Goal: Check status: Check status

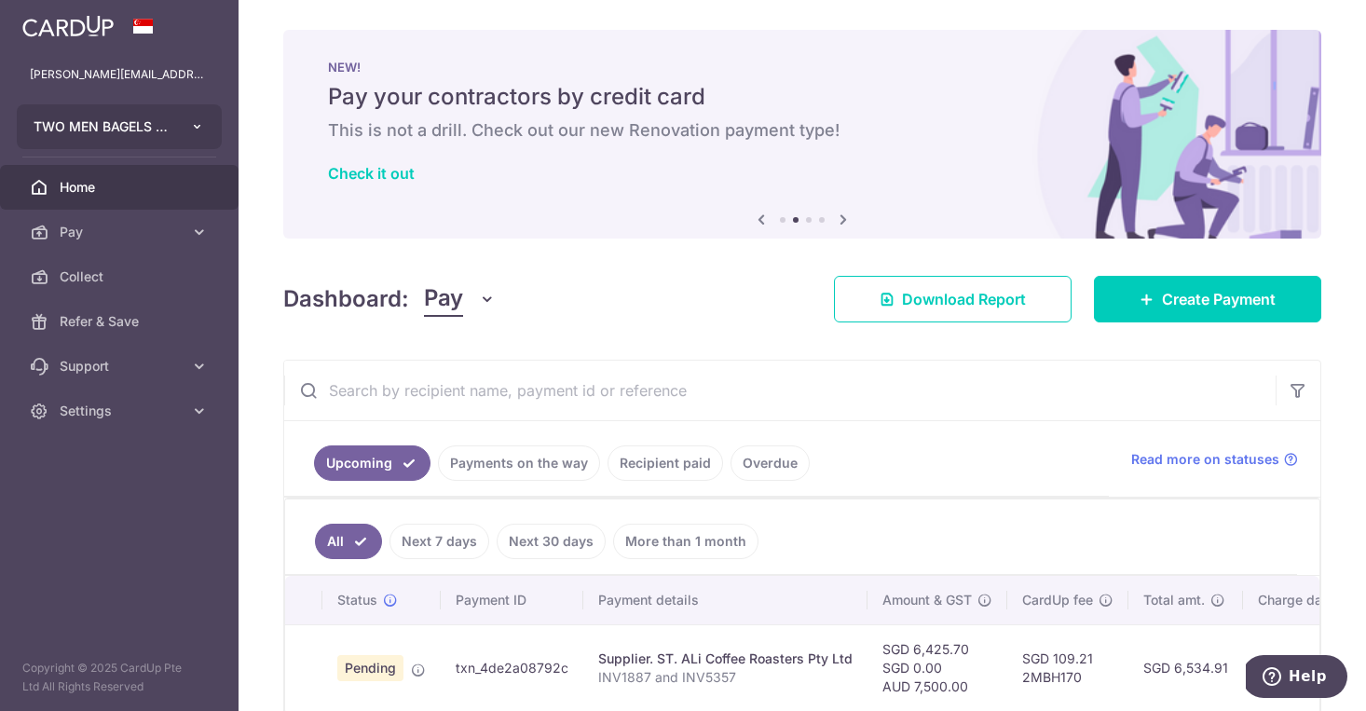
scroll to position [97, 0]
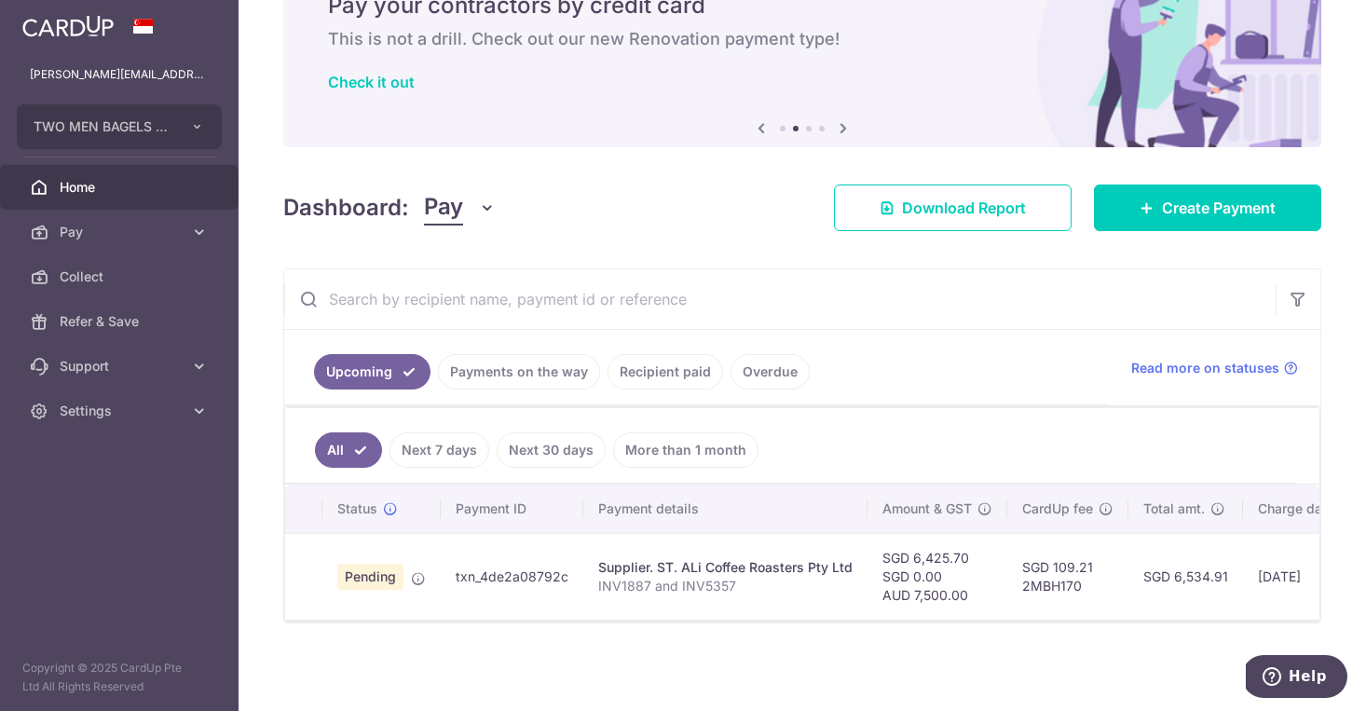
click at [84, 20] on img at bounding box center [67, 26] width 91 height 22
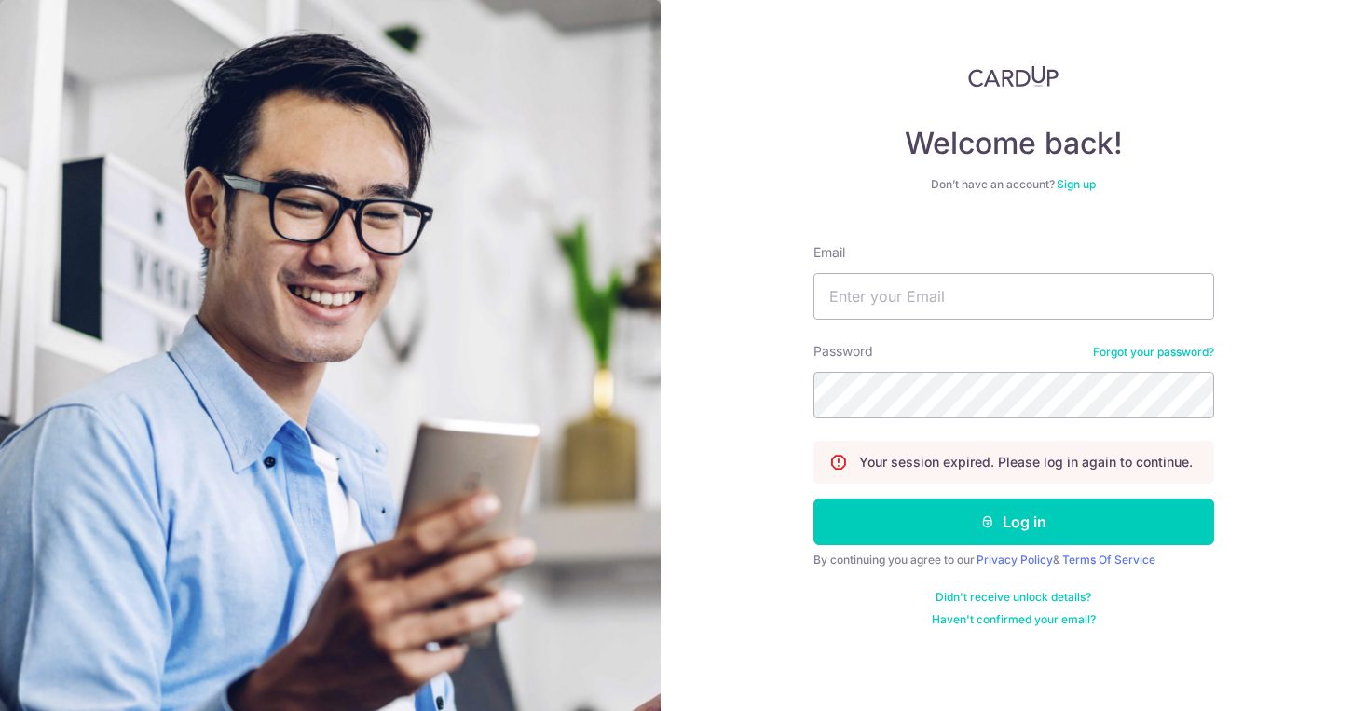
click at [84, 28] on img at bounding box center [330, 469] width 661 height 939
click at [871, 290] on input "Email" at bounding box center [1013, 296] width 401 height 47
type input "Clement@twomenbagelhouse.co"
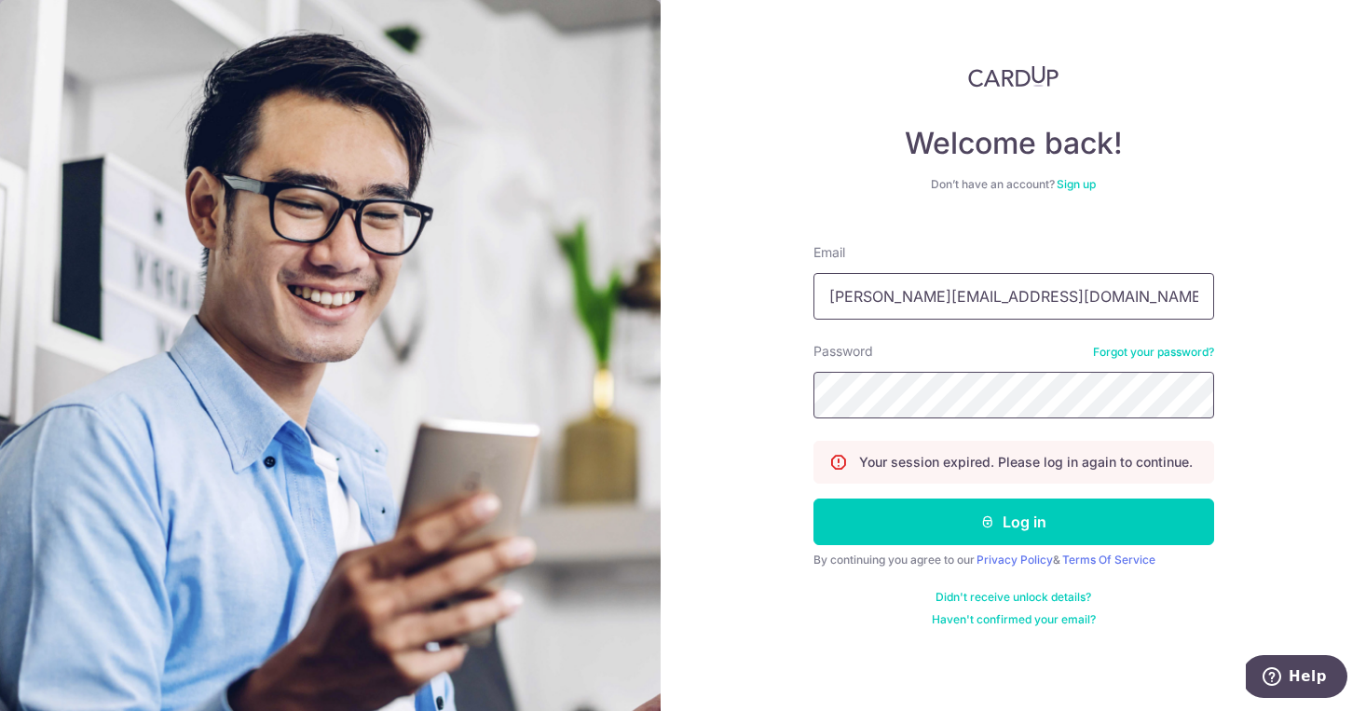
click at [1013, 522] on button "Log in" at bounding box center [1013, 522] width 401 height 47
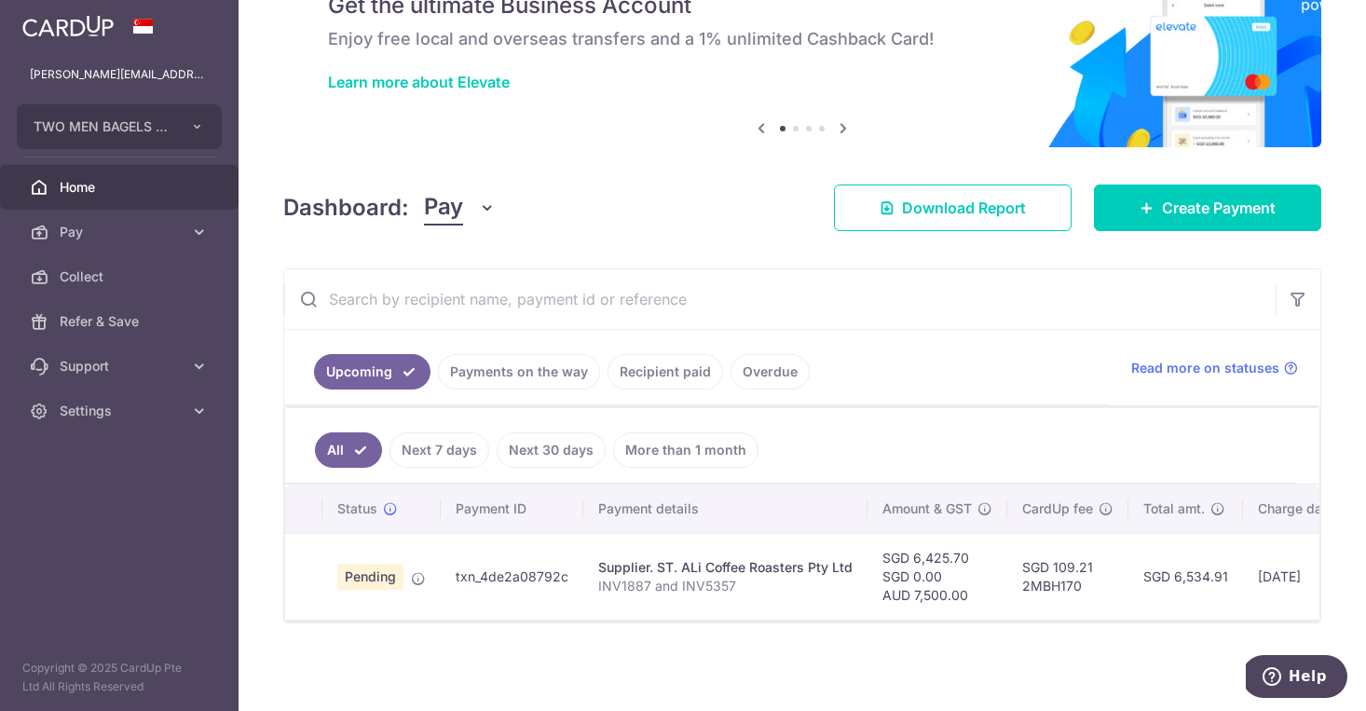
scroll to position [97, 0]
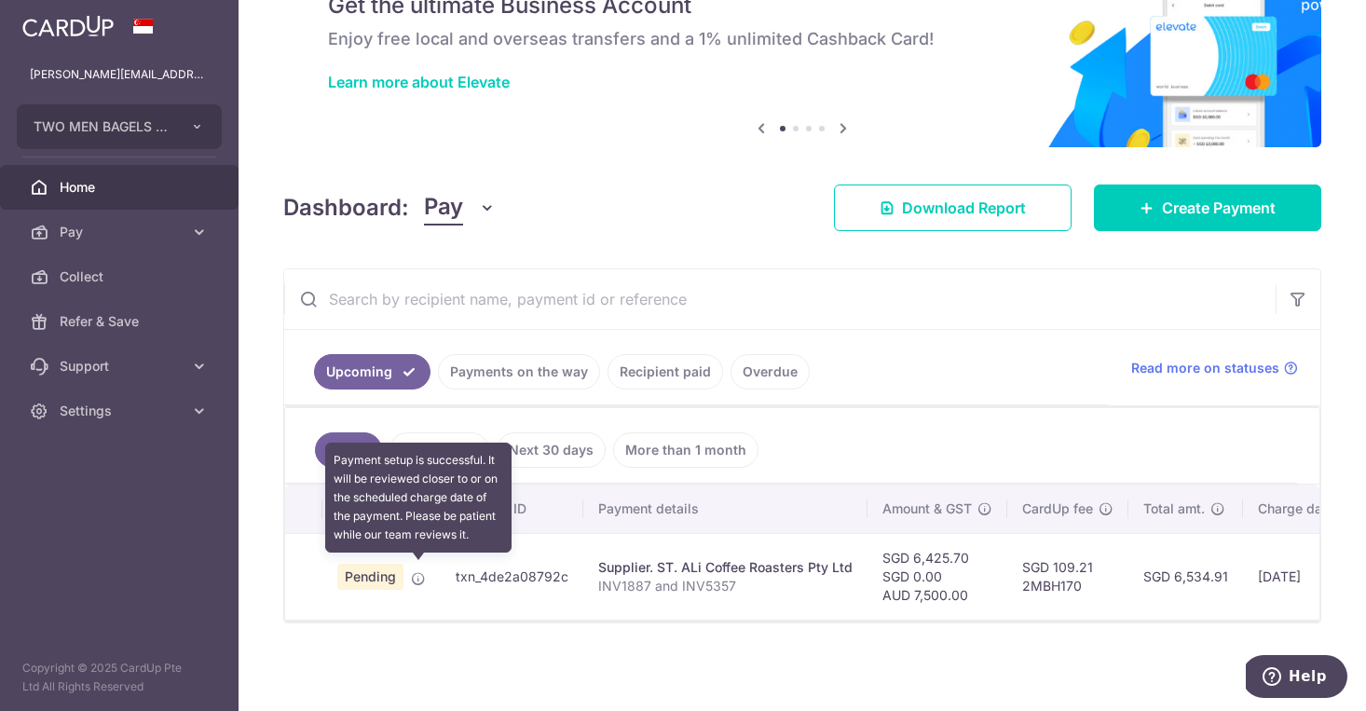
click at [417, 573] on icon at bounding box center [418, 578] width 15 height 15
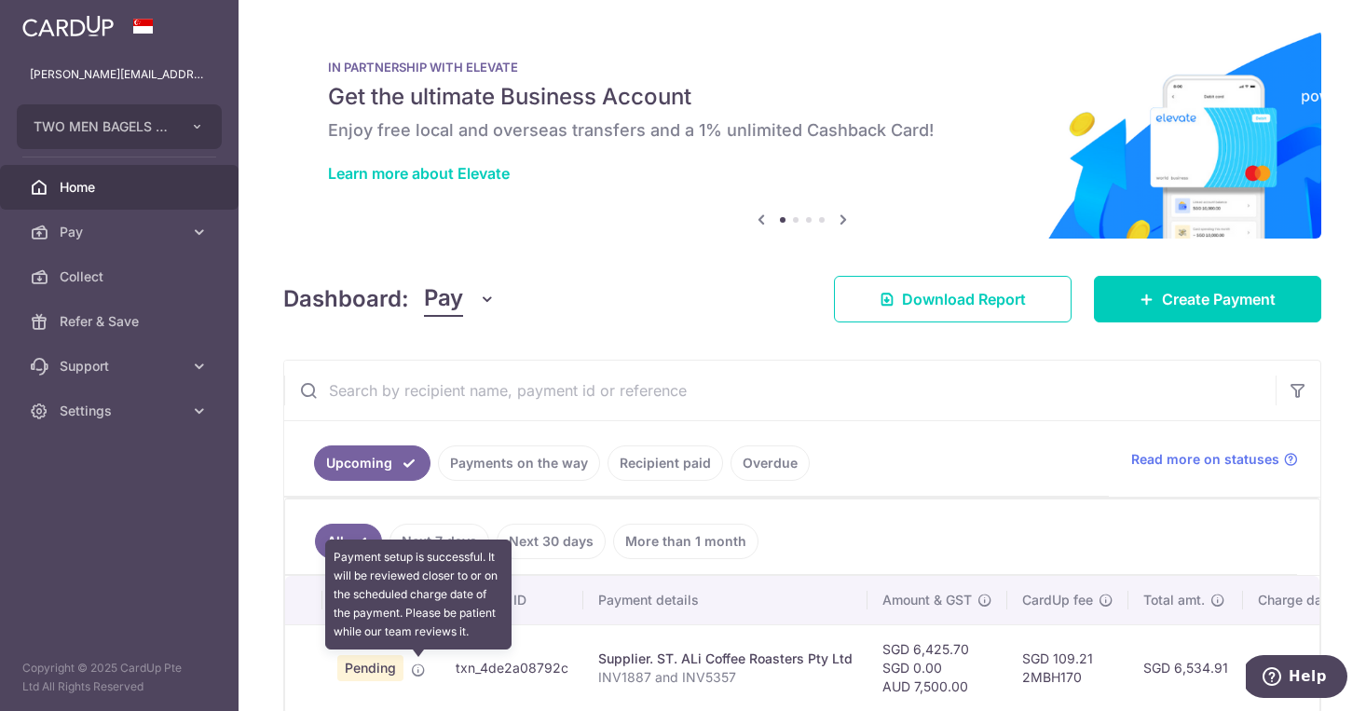
click at [415, 677] on icon at bounding box center [418, 670] width 15 height 15
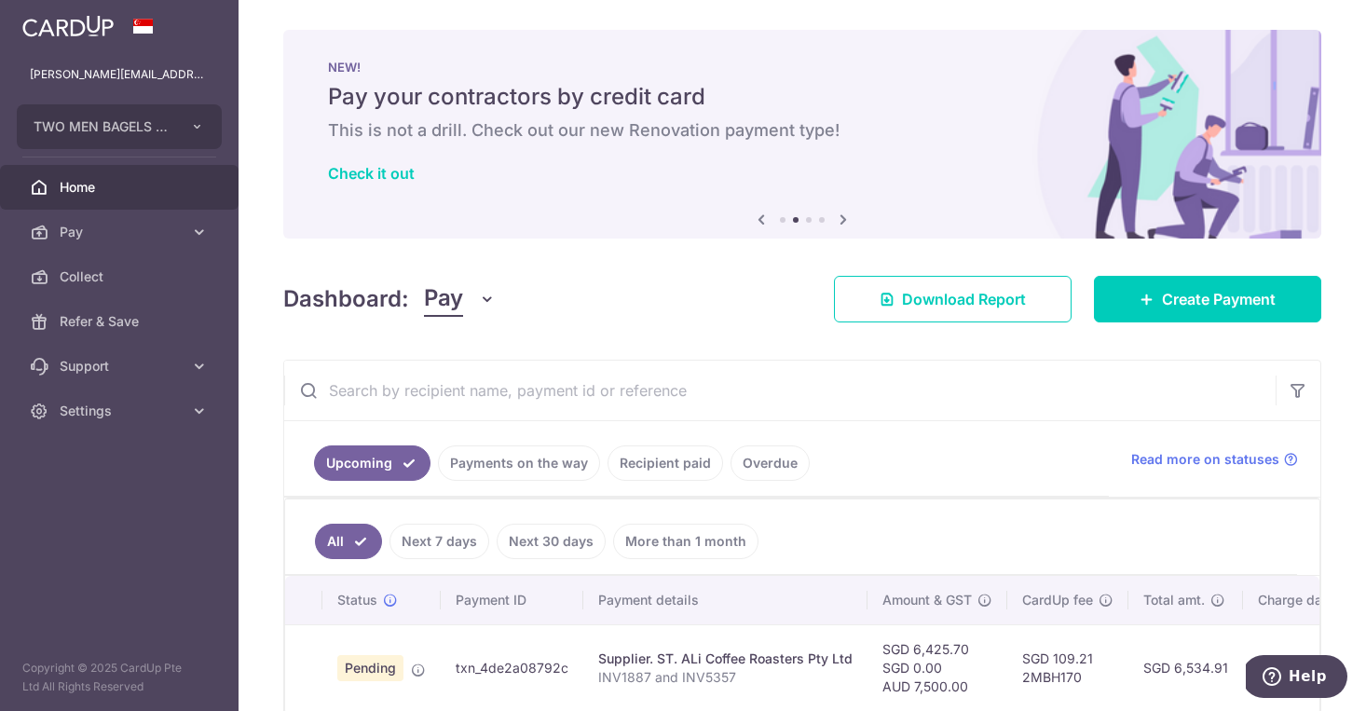
click at [141, 187] on span "Home" at bounding box center [121, 187] width 123 height 19
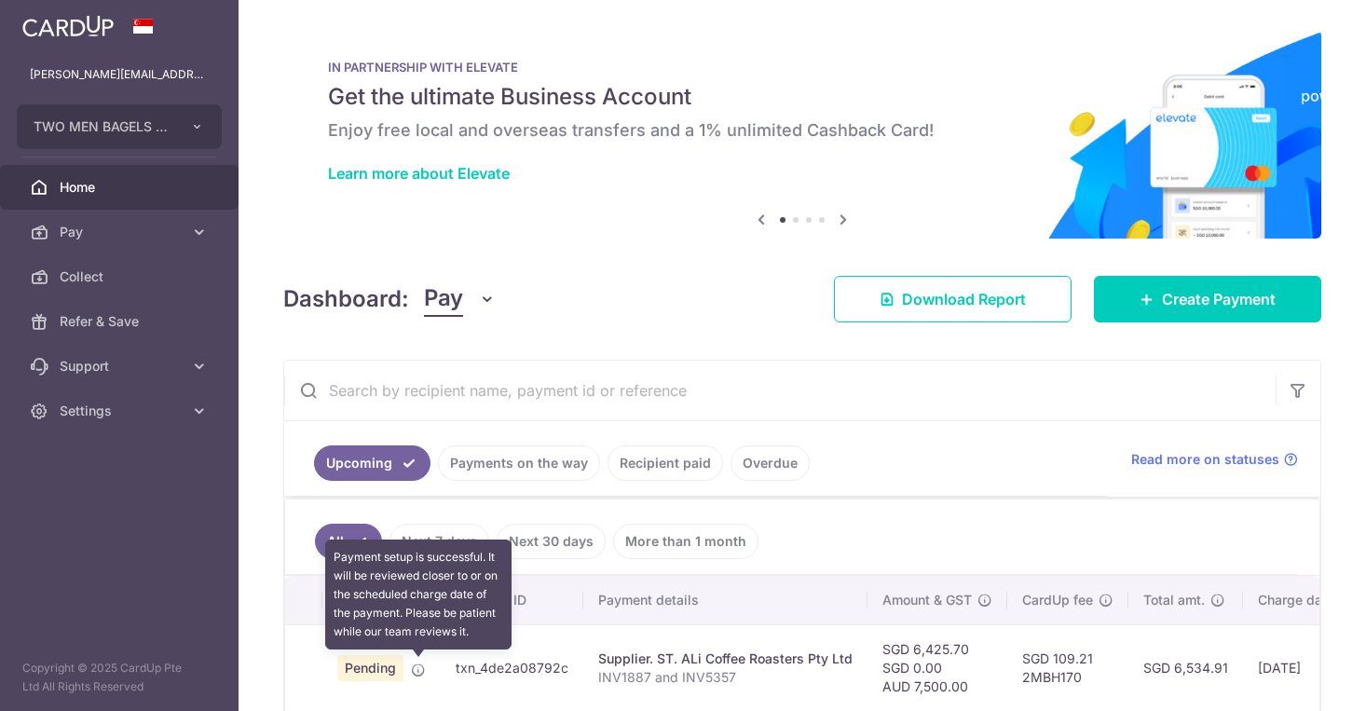
click at [417, 670] on icon at bounding box center [418, 670] width 15 height 15
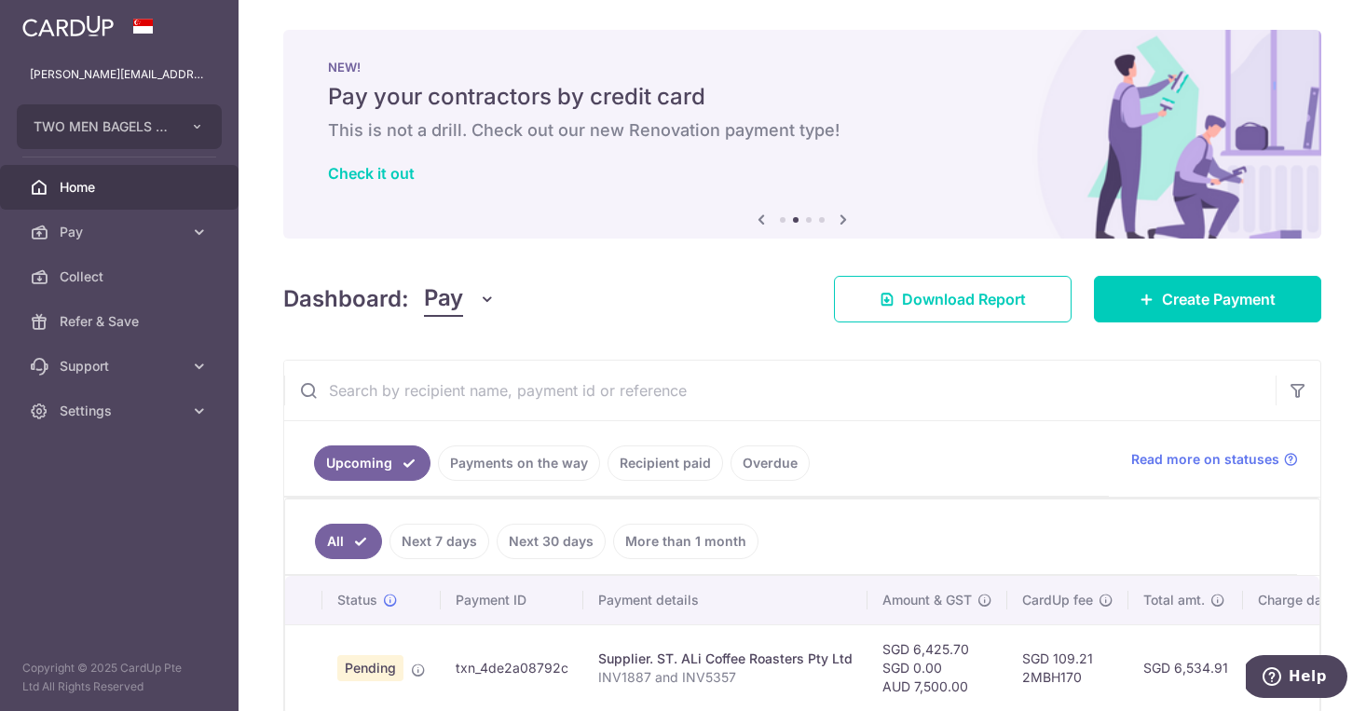
click at [384, 670] on span "Pending" at bounding box center [370, 668] width 66 height 26
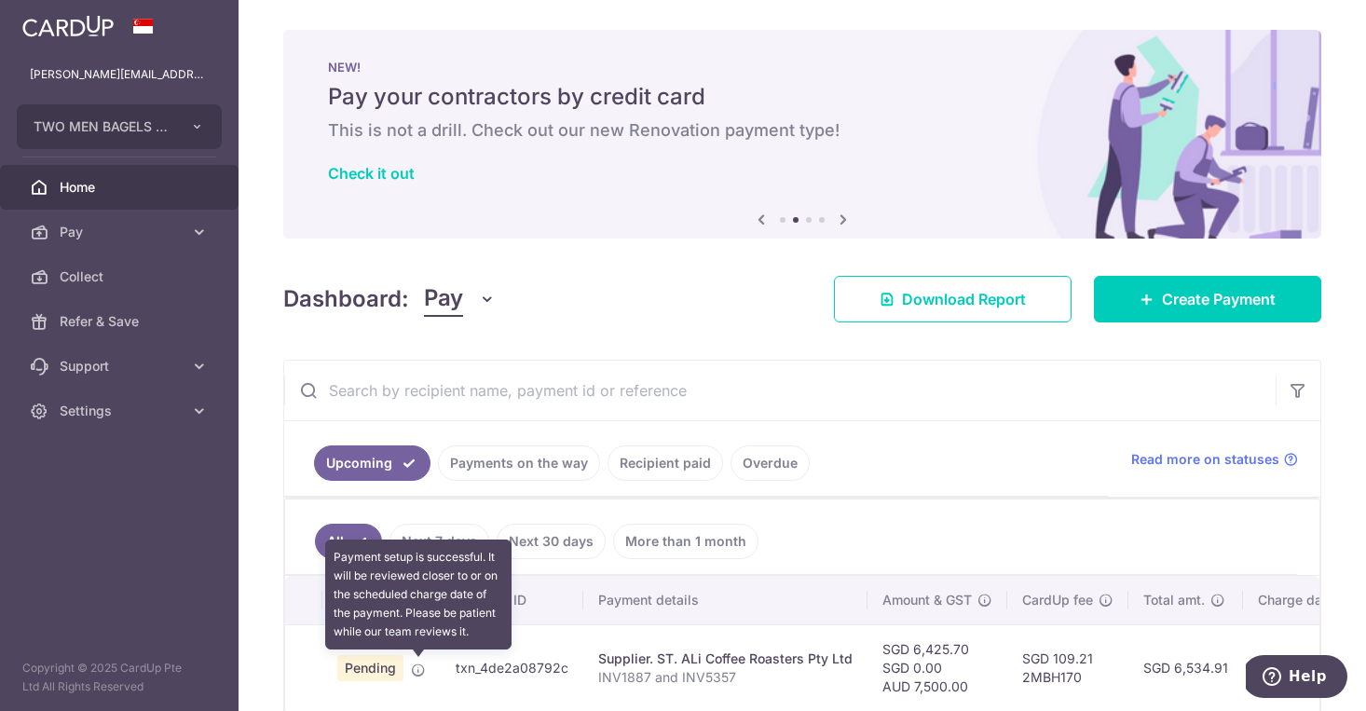
click at [420, 669] on icon at bounding box center [418, 670] width 15 height 15
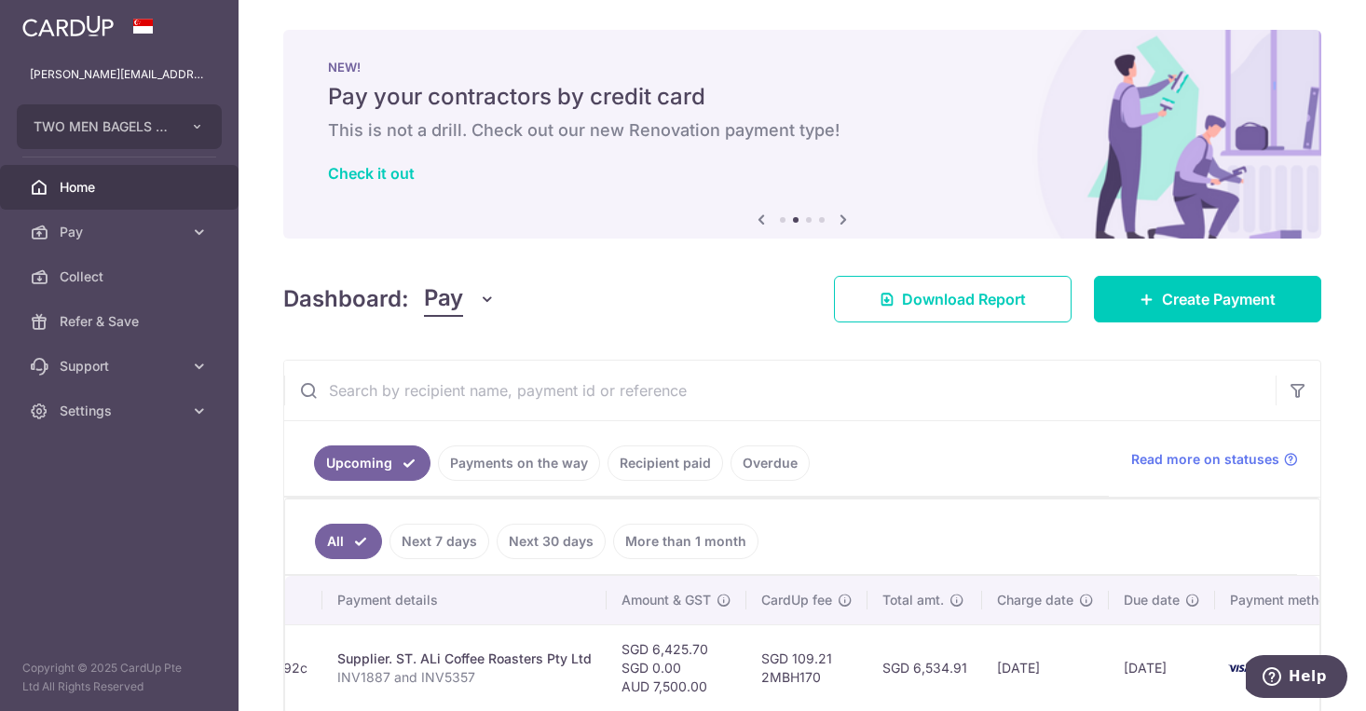
scroll to position [0, 294]
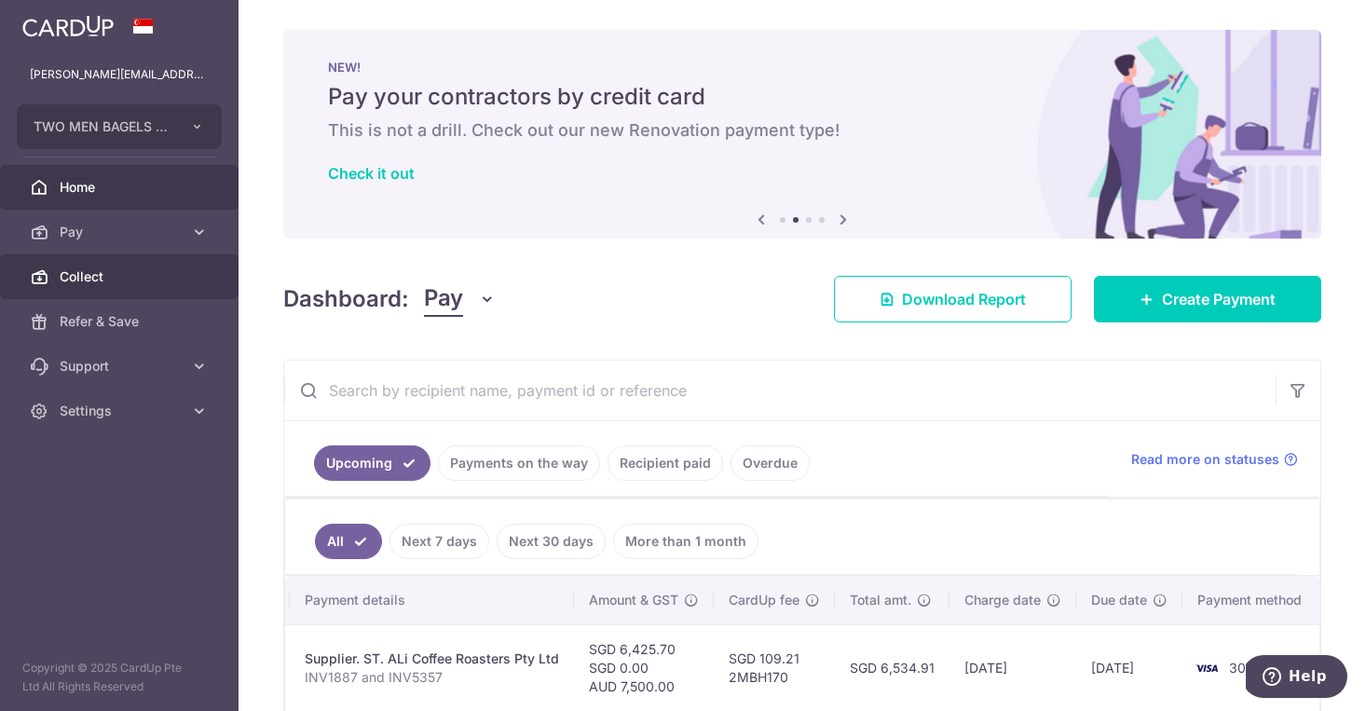
click at [105, 197] on link "Home" at bounding box center [119, 187] width 239 height 45
